Goal: Navigation & Orientation: Locate item on page

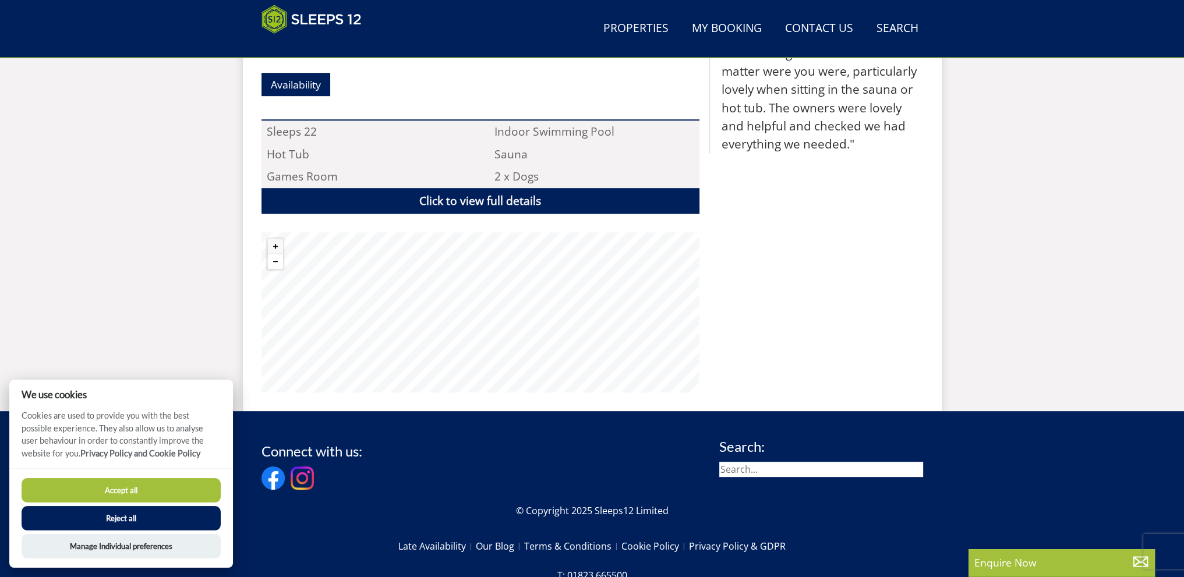
click at [278, 254] on button "Zoom out" at bounding box center [275, 261] width 15 height 15
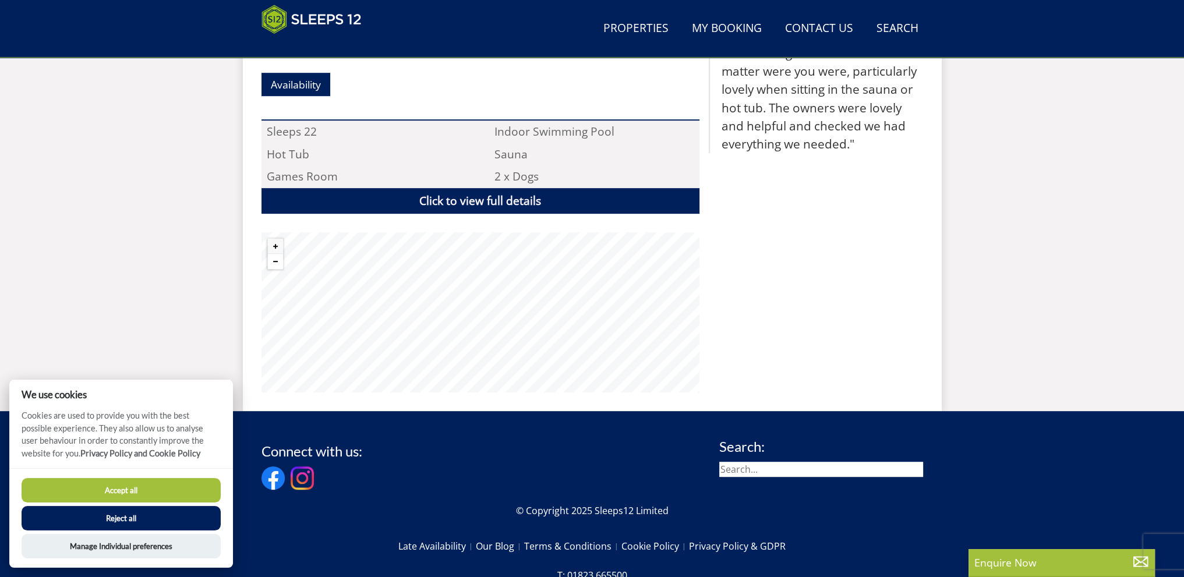
click at [278, 254] on button "Zoom out" at bounding box center [275, 261] width 15 height 15
click at [274, 254] on button "Zoom out" at bounding box center [275, 261] width 15 height 15
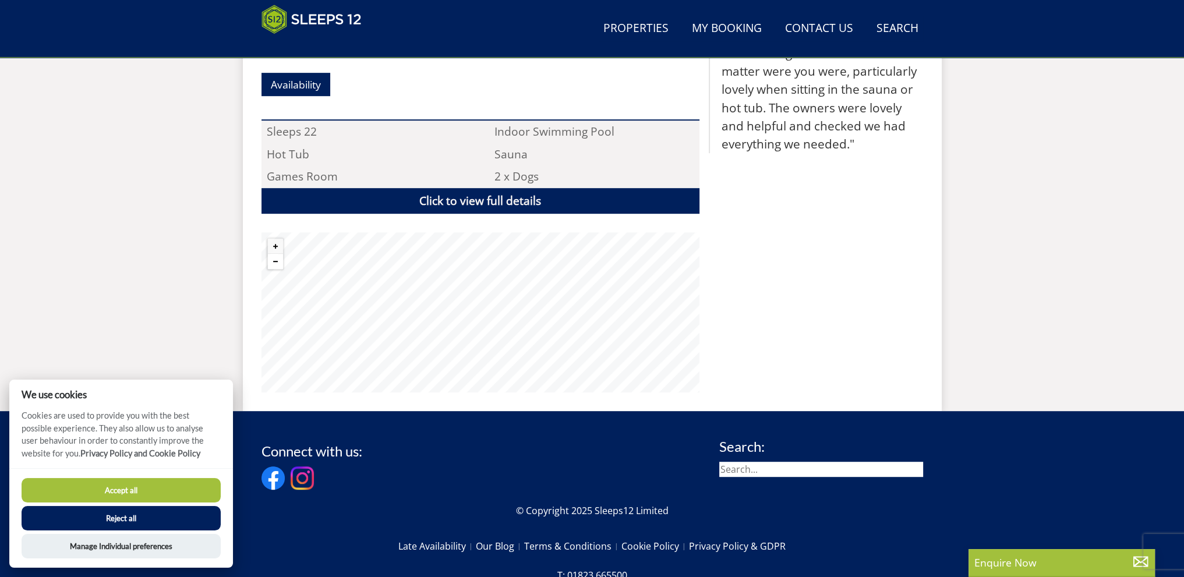
click at [274, 254] on button "Zoom out" at bounding box center [275, 261] width 15 height 15
click at [274, 239] on button "Zoom in" at bounding box center [275, 246] width 15 height 15
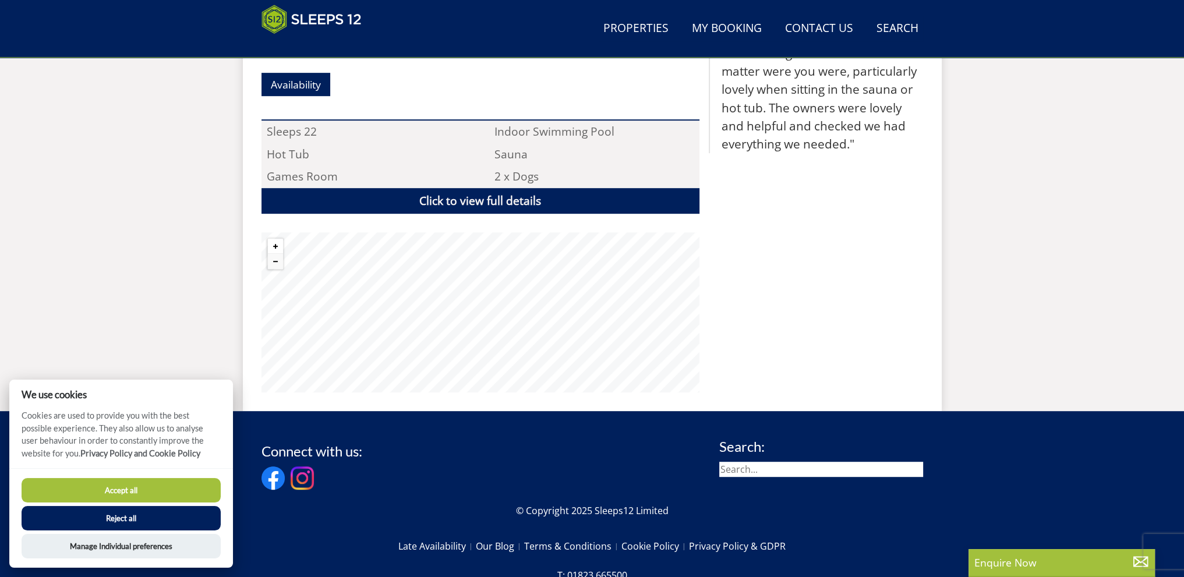
click at [277, 239] on button "Zoom in" at bounding box center [275, 246] width 15 height 15
click at [493, 374] on div "Properties [PERSON_NAME][GEOGRAPHIC_DATA] Overview Gallery Availability Special…" at bounding box center [592, 74] width 699 height 674
click at [276, 254] on button "Zoom out" at bounding box center [275, 261] width 15 height 15
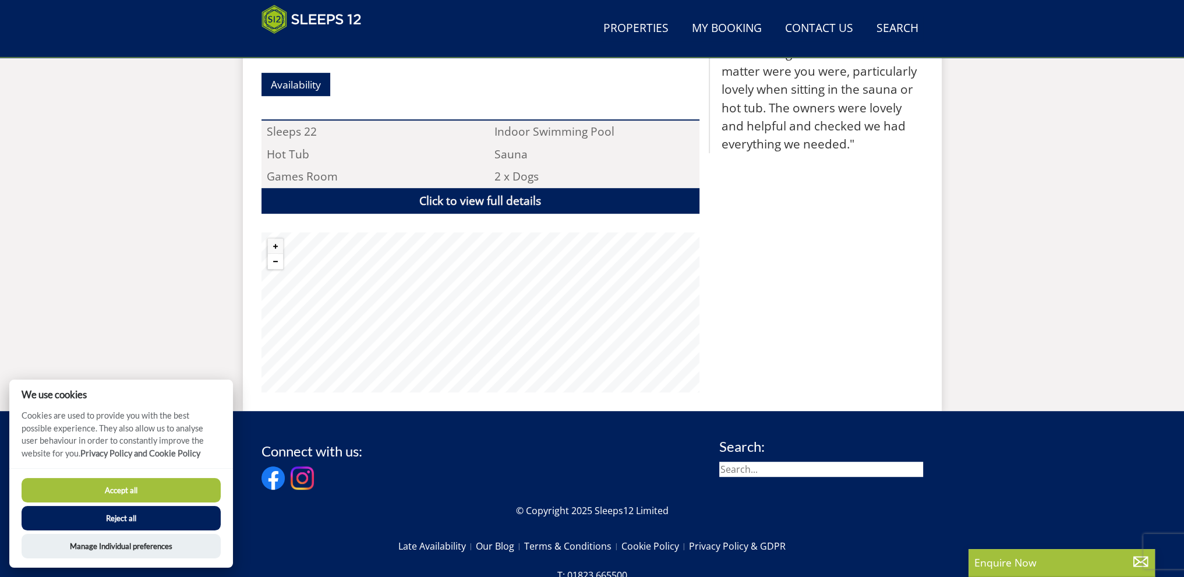
click at [276, 254] on button "Zoom out" at bounding box center [275, 261] width 15 height 15
click at [277, 239] on button "Zoom in" at bounding box center [275, 246] width 15 height 15
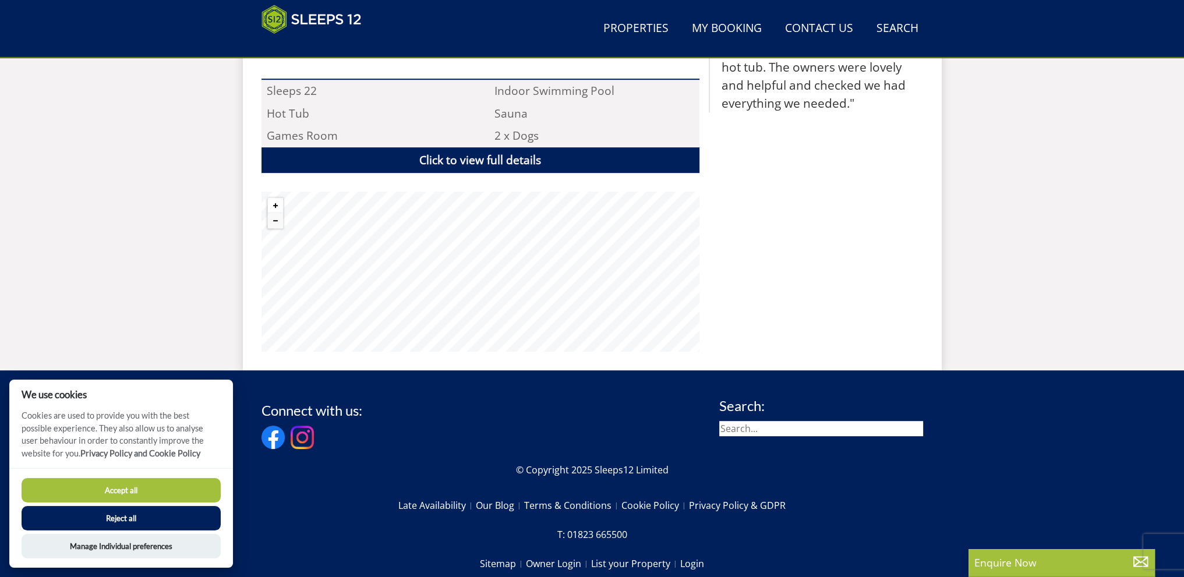
click at [275, 198] on button "Zoom in" at bounding box center [275, 205] width 15 height 15
click at [274, 213] on button "Zoom out" at bounding box center [275, 220] width 15 height 15
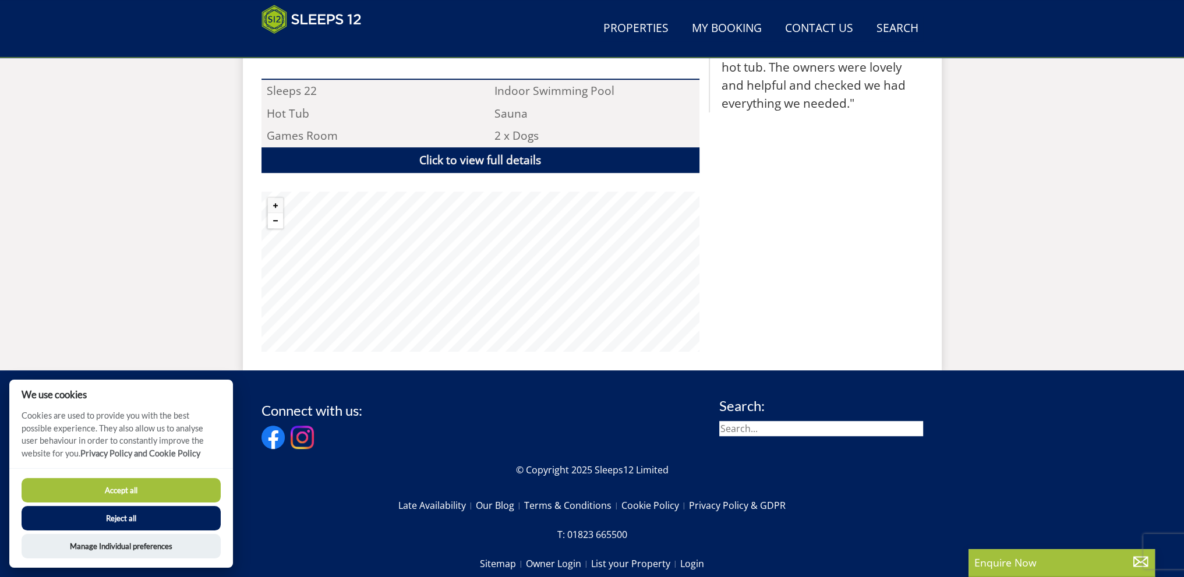
click at [274, 213] on button "Zoom out" at bounding box center [275, 220] width 15 height 15
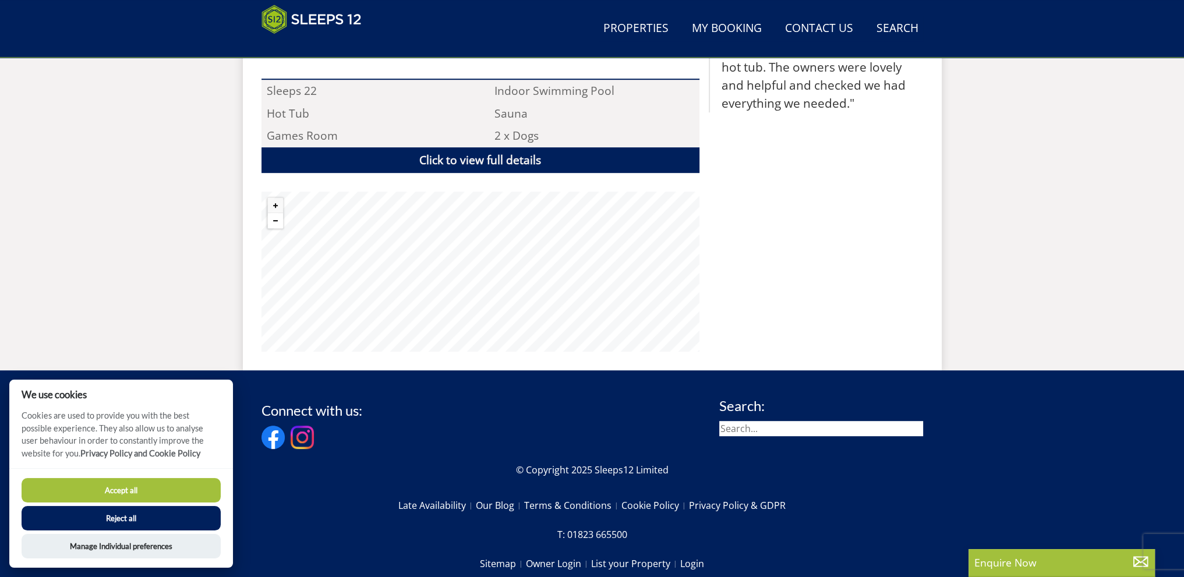
click at [279, 213] on button "Zoom out" at bounding box center [275, 220] width 15 height 15
click at [280, 213] on button "Zoom out" at bounding box center [275, 220] width 15 height 15
click at [281, 213] on button "Zoom out" at bounding box center [275, 220] width 15 height 15
click at [279, 213] on button "Zoom out" at bounding box center [275, 220] width 15 height 15
